Goal: Transaction & Acquisition: Purchase product/service

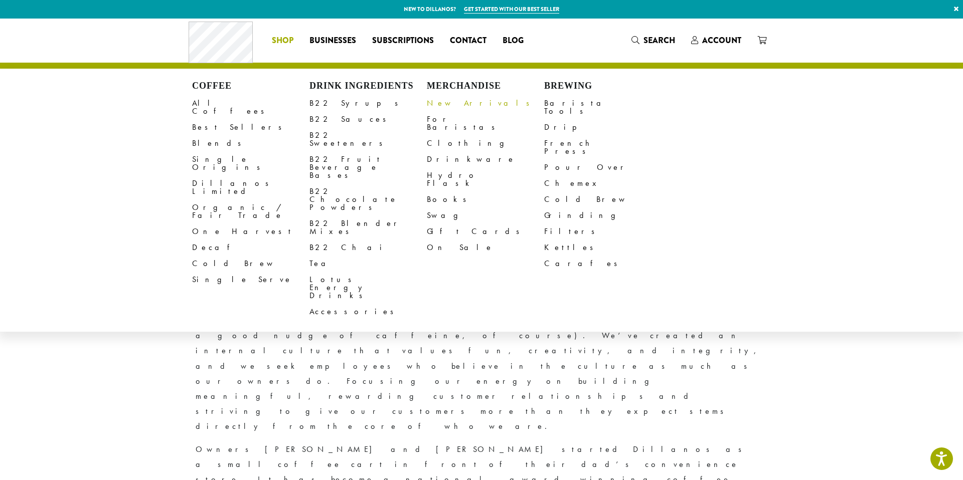
click at [452, 101] on link "New Arrivals" at bounding box center [485, 103] width 117 height 16
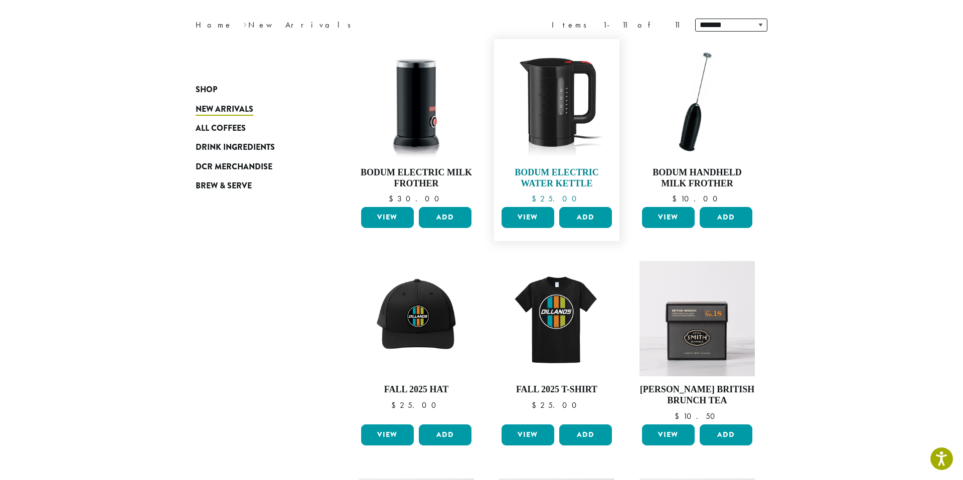
scroll to position [133, 0]
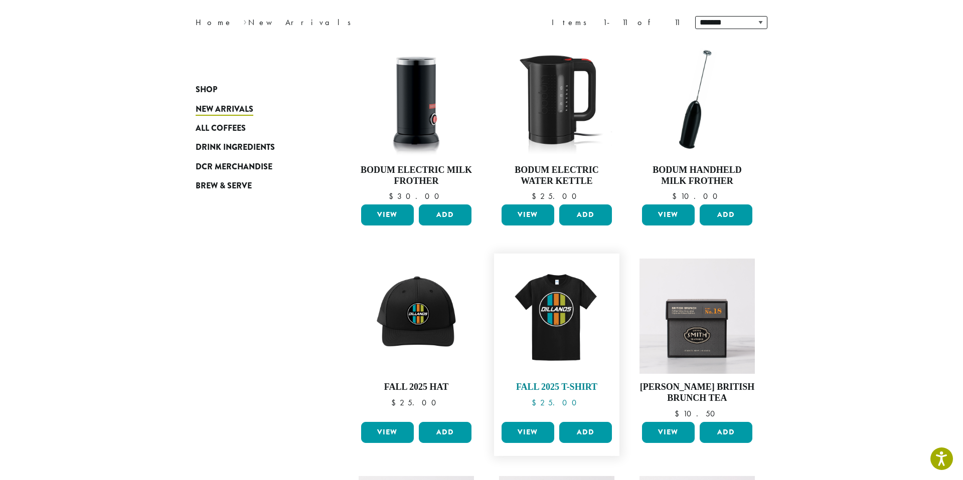
click at [567, 312] on img at bounding box center [556, 316] width 115 height 115
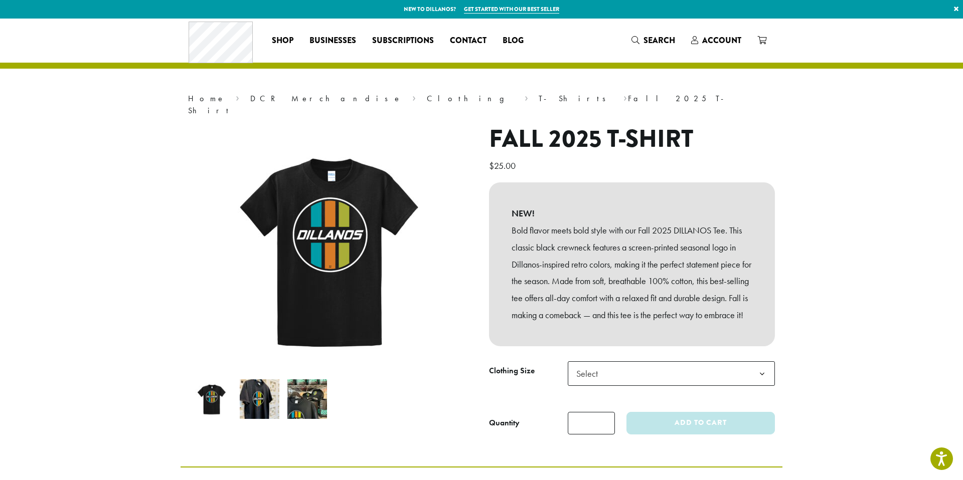
click at [306, 388] on img at bounding box center [307, 400] width 40 height 40
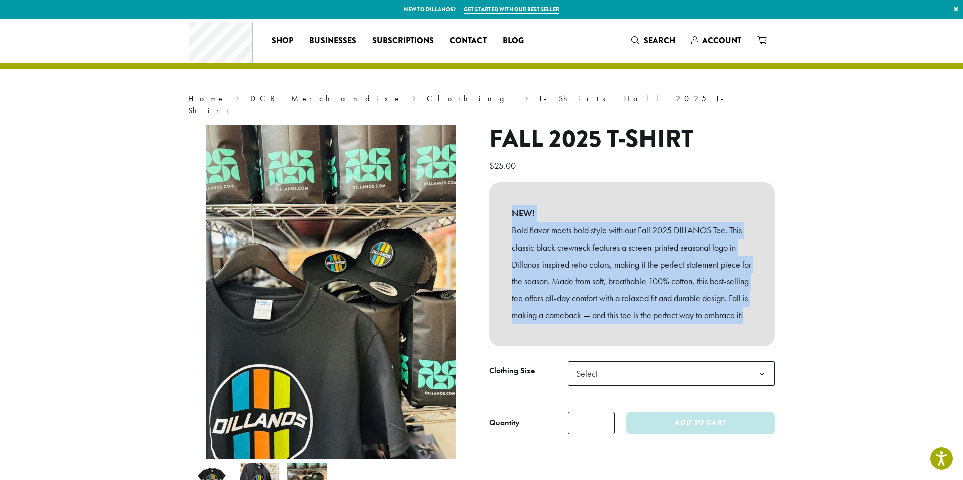
drag, startPoint x: 511, startPoint y: 202, endPoint x: 591, endPoint y: 322, distance: 144.4
click at [591, 322] on div "NEW! Bold flavor meets bold style with our Fall 2025 DILLANOS Tee. This classic…" at bounding box center [632, 265] width 286 height 164
copy div "NEW! Bold flavor meets bold style with our Fall 2025 DILLANOS Tee. This classic…"
